Goal: Use online tool/utility

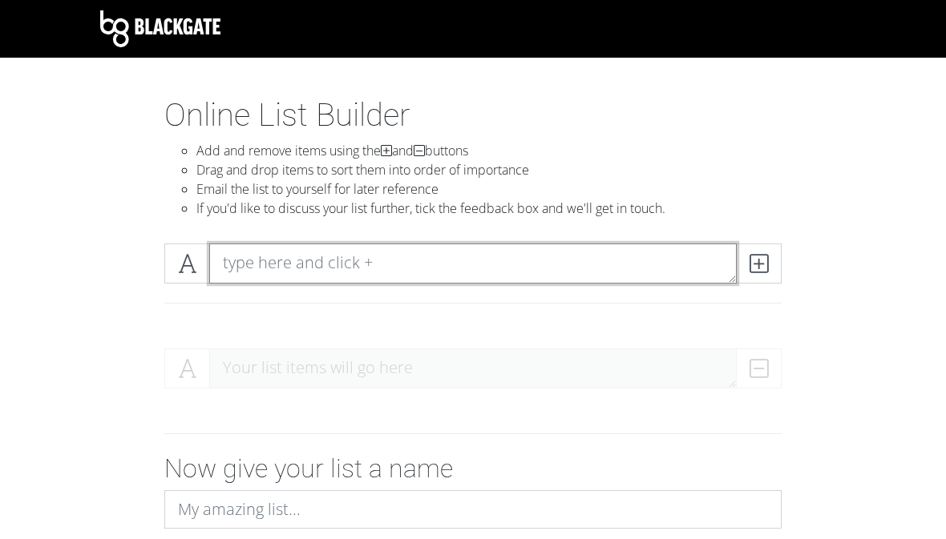
click at [450, 261] on textarea at bounding box center [472, 264] width 527 height 40
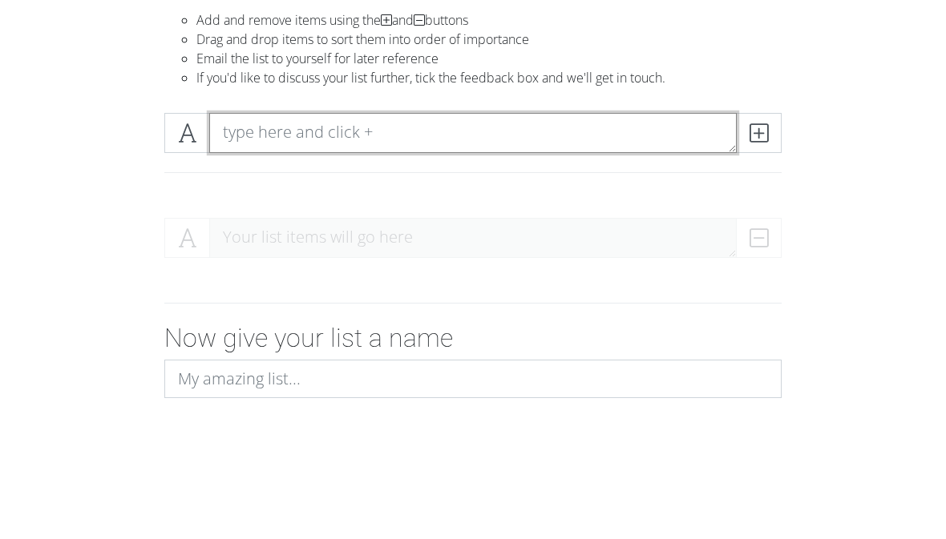
scroll to position [131, 0]
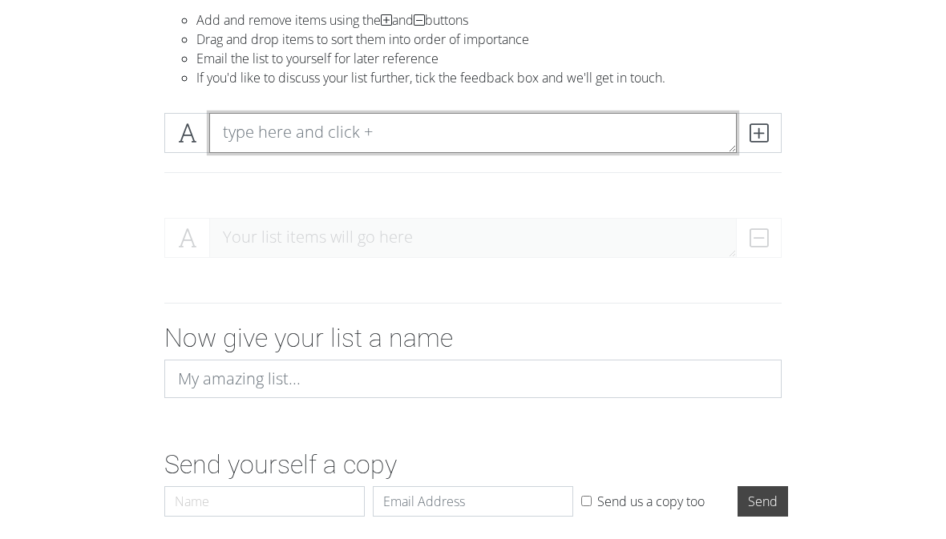
click at [377, 146] on textarea at bounding box center [472, 133] width 527 height 40
type textarea "3456"
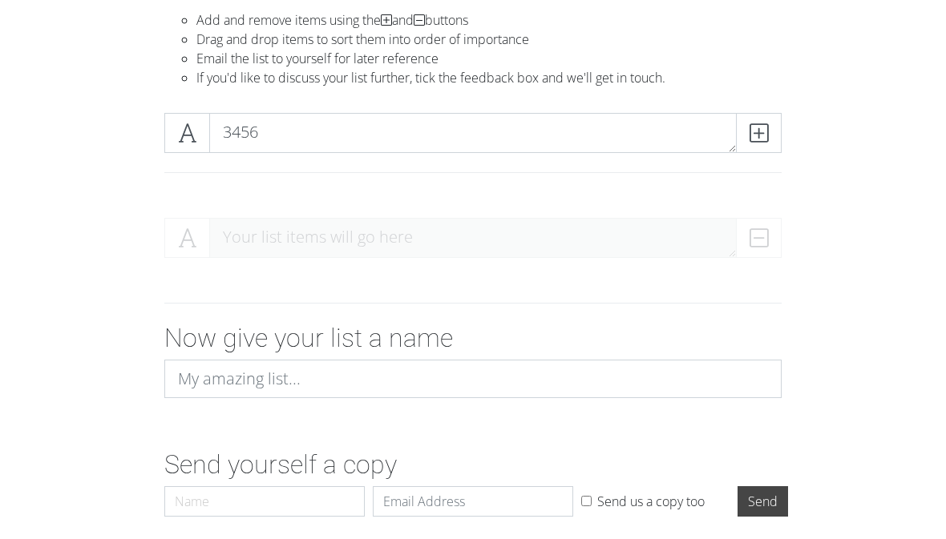
click at [763, 134] on icon at bounding box center [758, 133] width 18 height 16
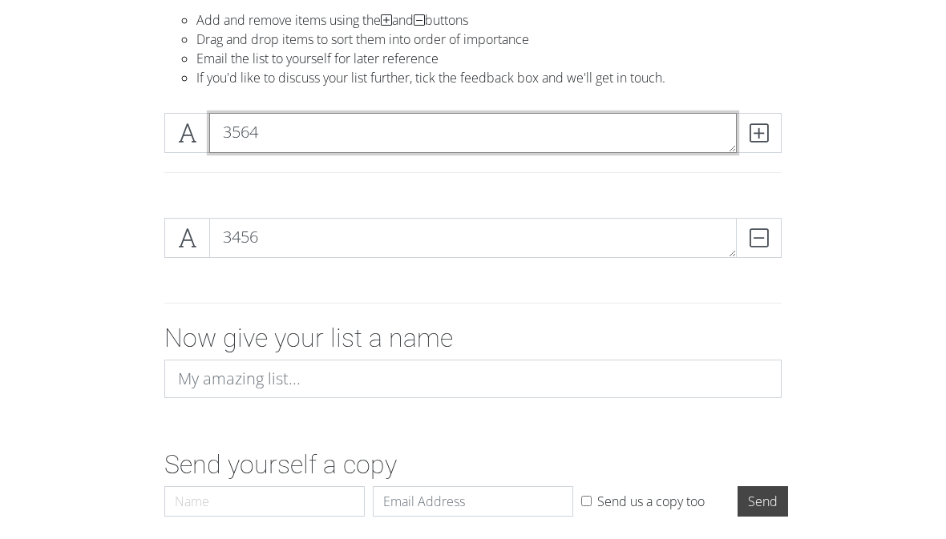
type textarea "3564"
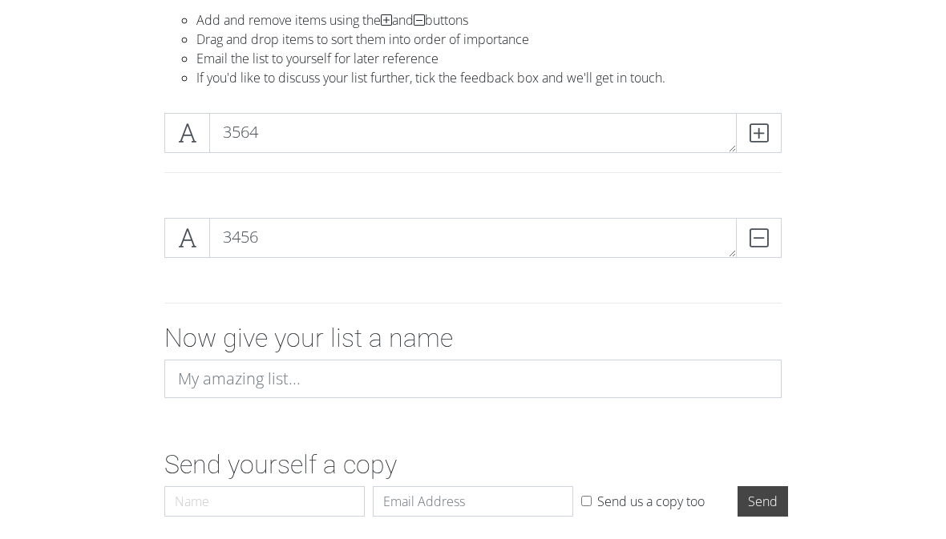
click at [763, 131] on icon at bounding box center [758, 133] width 18 height 16
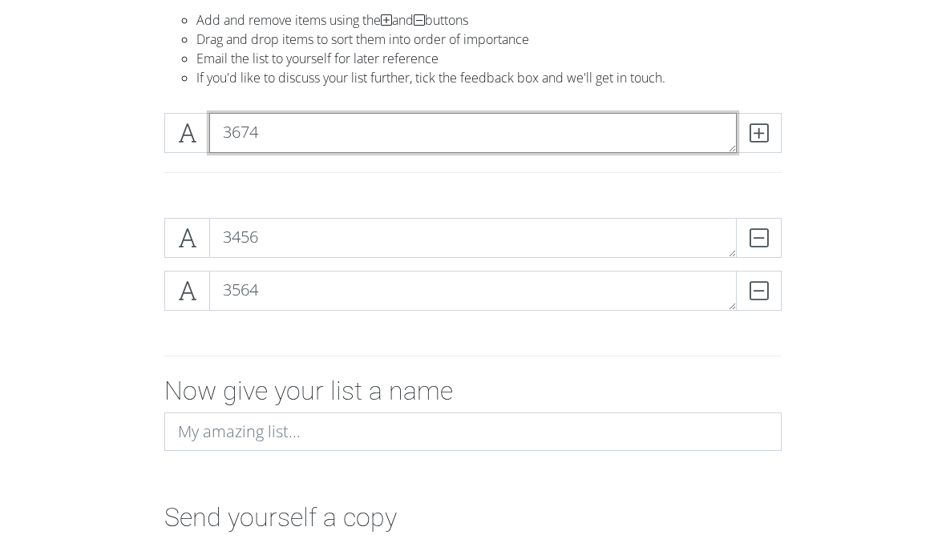
type textarea "3674"
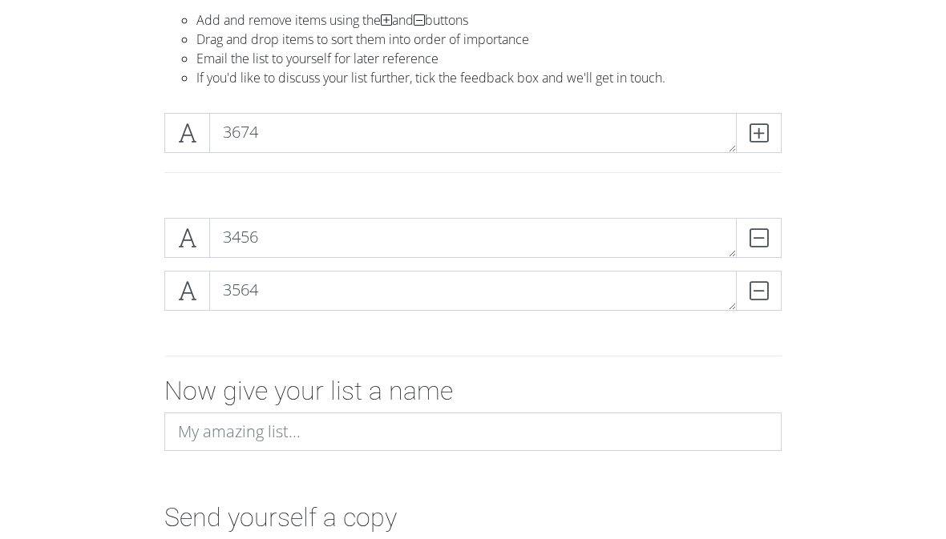
click at [769, 139] on span at bounding box center [759, 133] width 46 height 40
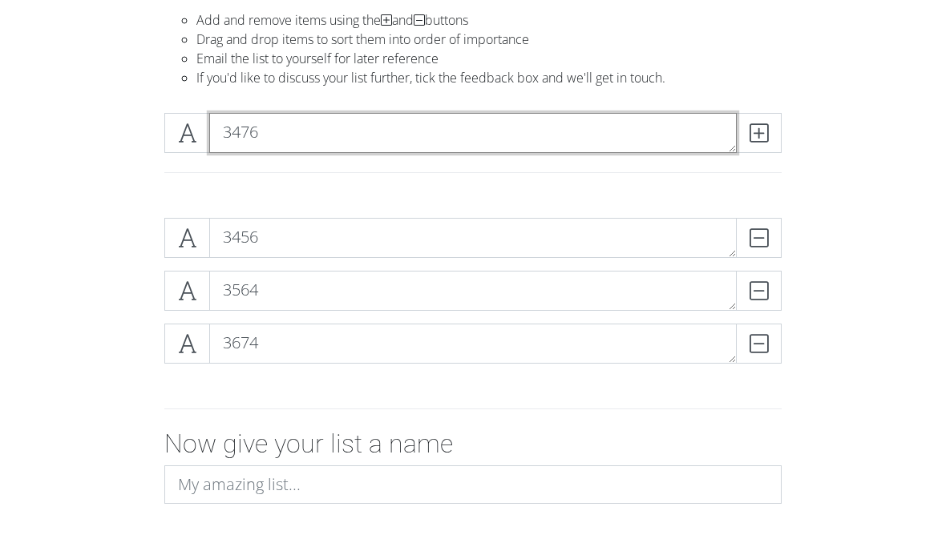
type textarea "3476"
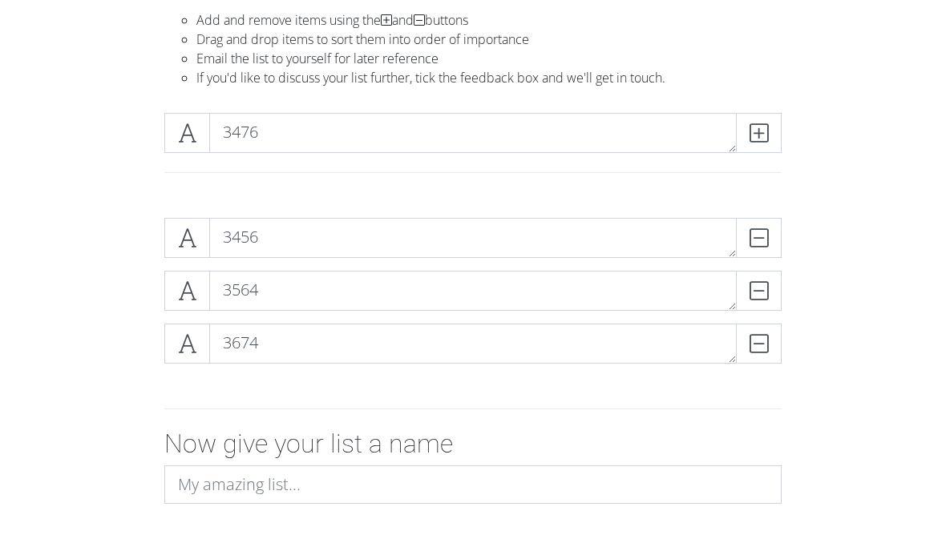
click at [763, 135] on icon at bounding box center [758, 133] width 18 height 16
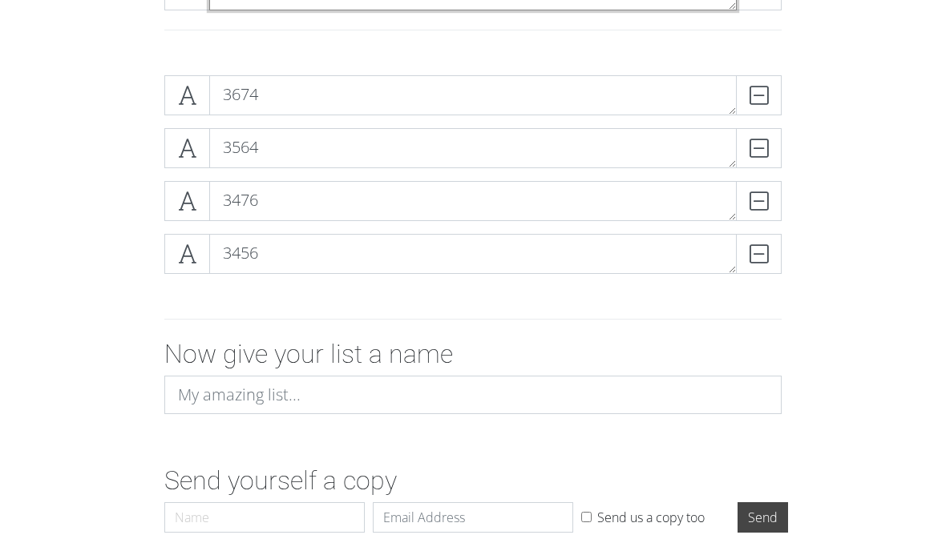
scroll to position [147, 0]
